Goal: Navigation & Orientation: Find specific page/section

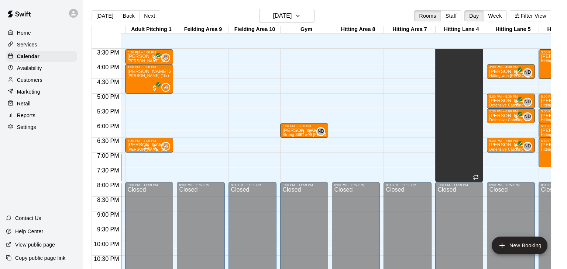
scroll to position [0, 189]
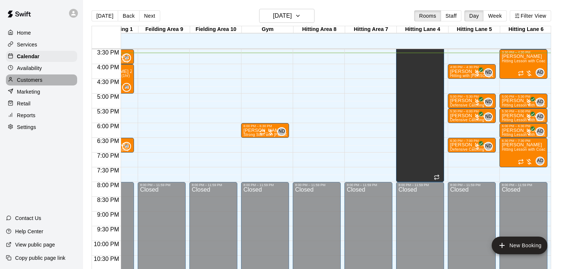
click at [39, 84] on p "Customers" at bounding box center [29, 79] width 25 height 7
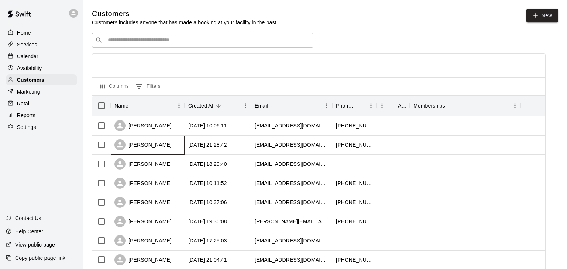
click at [159, 146] on div "Tom Hall" at bounding box center [148, 145] width 74 height 19
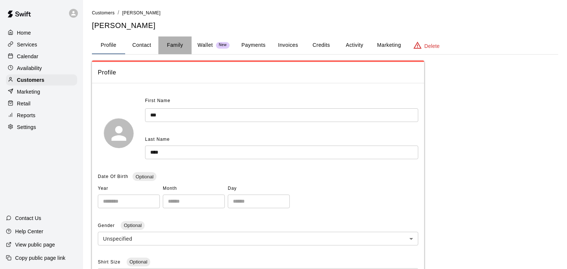
click at [177, 45] on button "Family" at bounding box center [174, 46] width 33 height 18
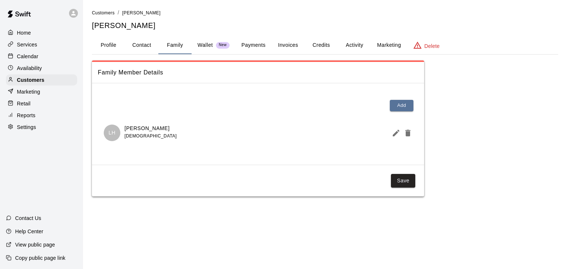
click at [27, 58] on p "Calendar" at bounding box center [27, 56] width 21 height 7
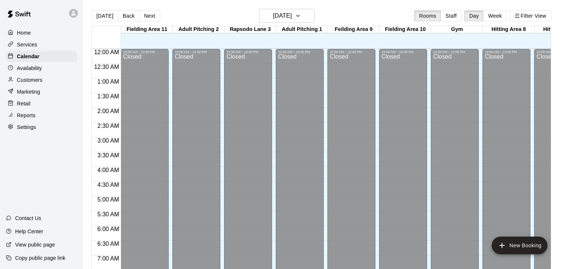
scroll to position [457, 0]
